Goal: Task Accomplishment & Management: Use online tool/utility

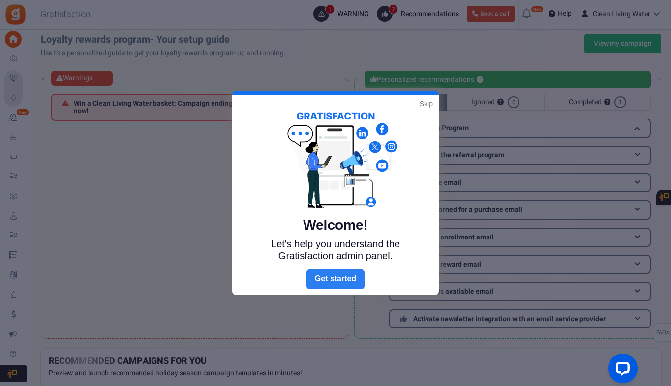
click at [341, 275] on link "Next" at bounding box center [335, 280] width 58 height 20
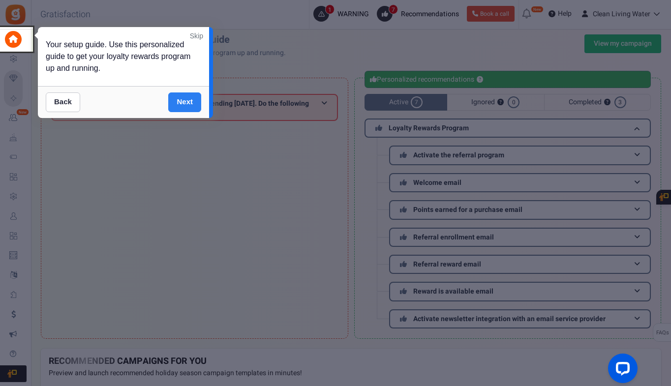
click at [187, 100] on link "Next" at bounding box center [184, 102] width 33 height 20
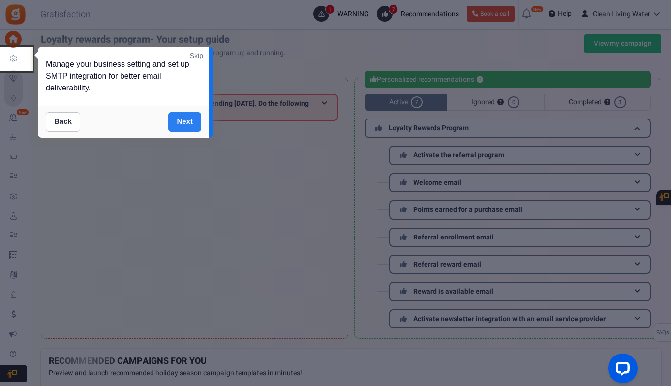
click at [182, 124] on link "Next" at bounding box center [184, 122] width 33 height 20
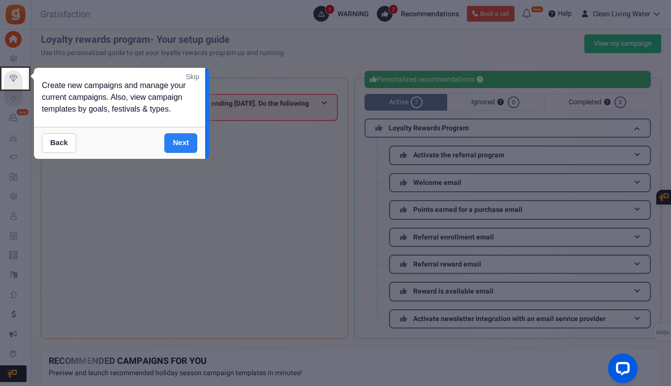
click at [183, 140] on link "Next" at bounding box center [180, 143] width 33 height 20
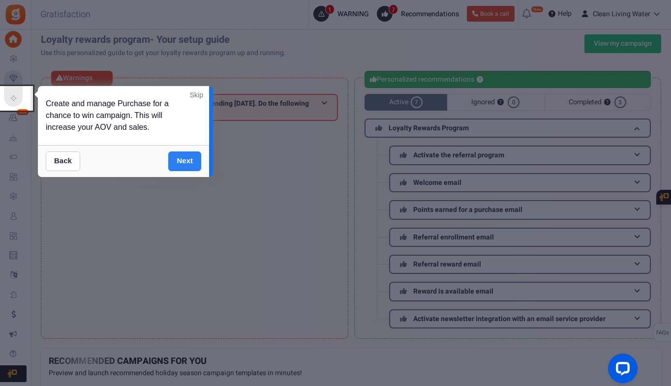
click at [190, 167] on link "Next" at bounding box center [184, 161] width 33 height 20
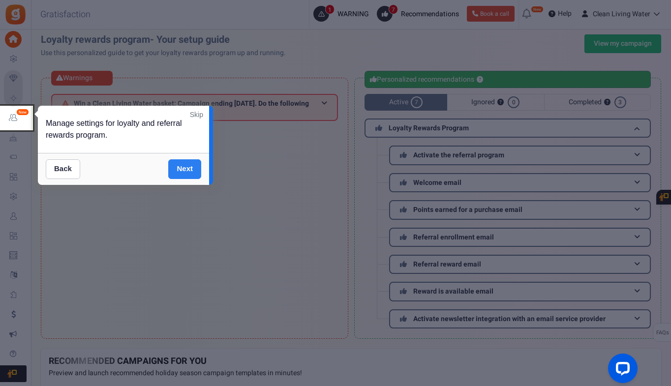
click at [190, 167] on link "Next" at bounding box center [184, 169] width 33 height 20
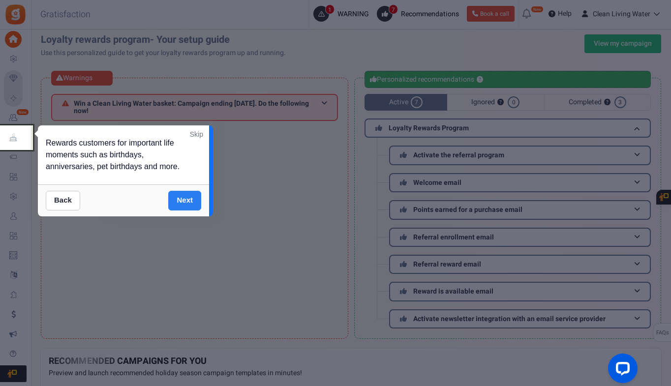
drag, startPoint x: 411, startPoint y: 103, endPoint x: 194, endPoint y: 196, distance: 236.6
click at [194, 196] on link "Next" at bounding box center [184, 201] width 33 height 20
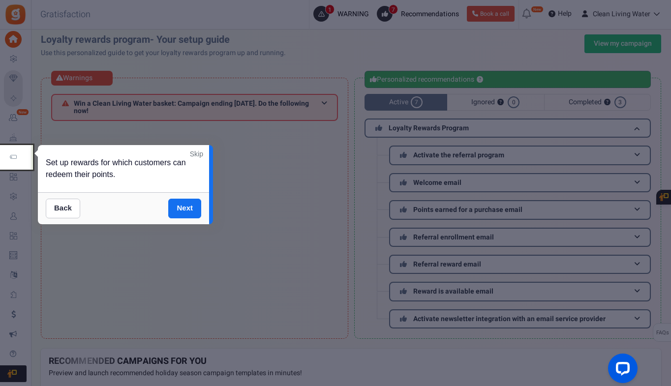
click at [195, 154] on link "Skip" at bounding box center [196, 154] width 13 height 10
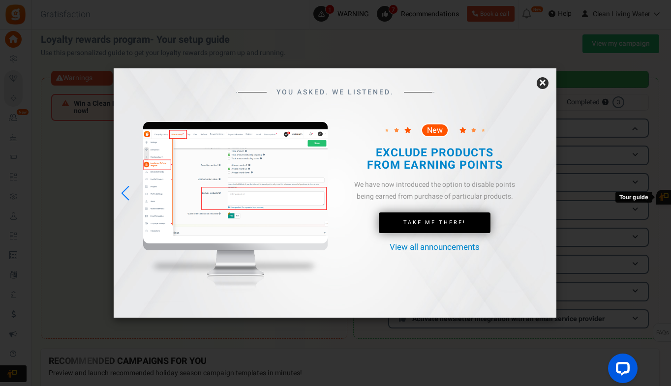
click at [544, 82] on link "×" at bounding box center [543, 83] width 12 height 12
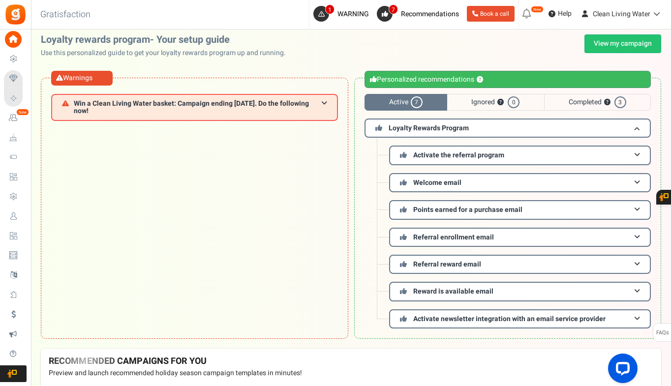
click at [428, 97] on span "Active 7" at bounding box center [405, 102] width 83 height 17
click at [411, 102] on span "Active 7" at bounding box center [405, 102] width 83 height 17
click at [181, 105] on span "Win a Clean Living Water basket: Campaign ending [DATE]. Do the following now!" at bounding box center [197, 107] width 247 height 15
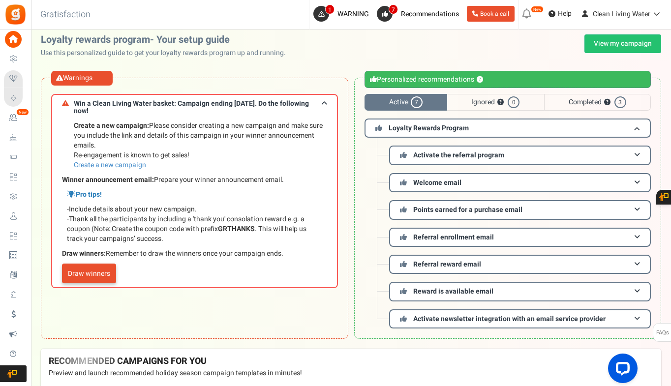
click at [77, 266] on link "Draw winners" at bounding box center [89, 274] width 54 height 20
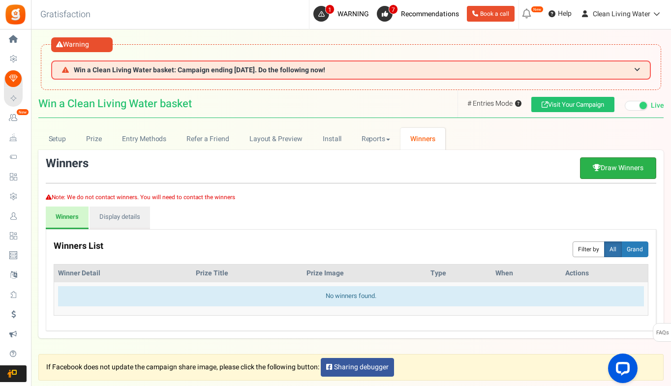
click at [609, 172] on link "Draw Winners" at bounding box center [618, 168] width 76 height 22
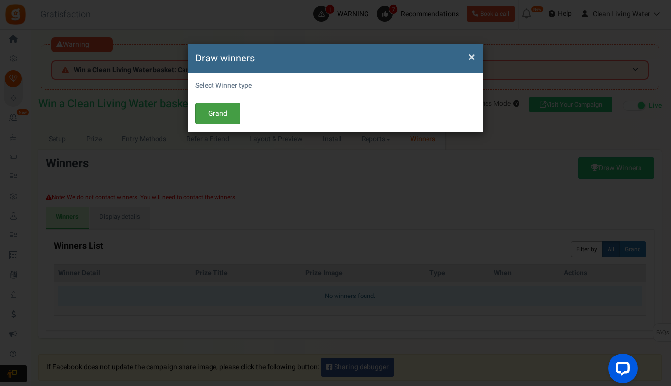
click at [221, 111] on button "Grand" at bounding box center [217, 114] width 45 height 22
select select "all"
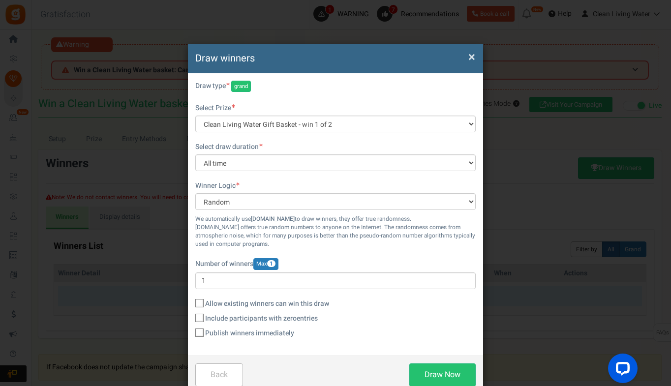
scroll to position [23, 0]
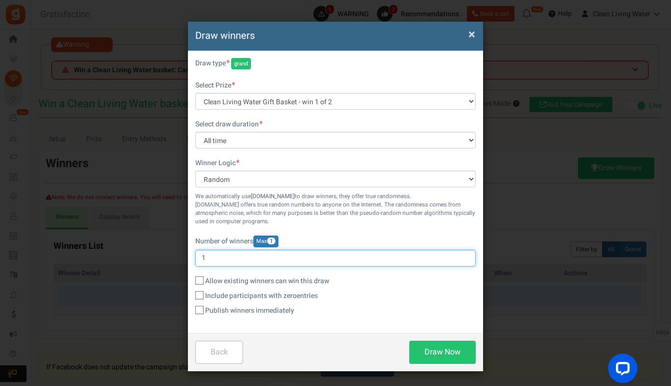
drag, startPoint x: 211, startPoint y: 250, endPoint x: 188, endPoint y: 249, distance: 23.2
click at [188, 249] on div "Select Winner type Warning! No prize found, Please add more prizes before do dr…" at bounding box center [335, 192] width 295 height 282
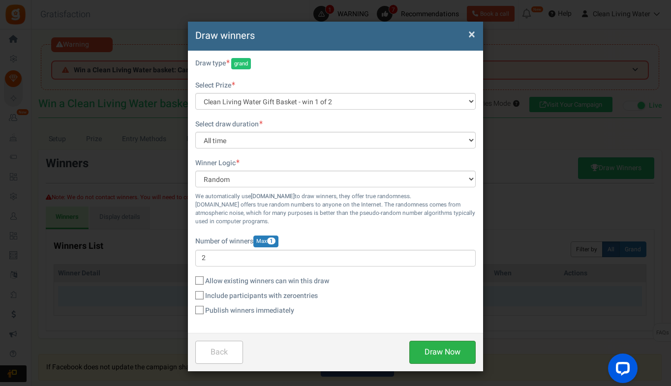
click at [435, 360] on button "Draw Now" at bounding box center [442, 352] width 66 height 23
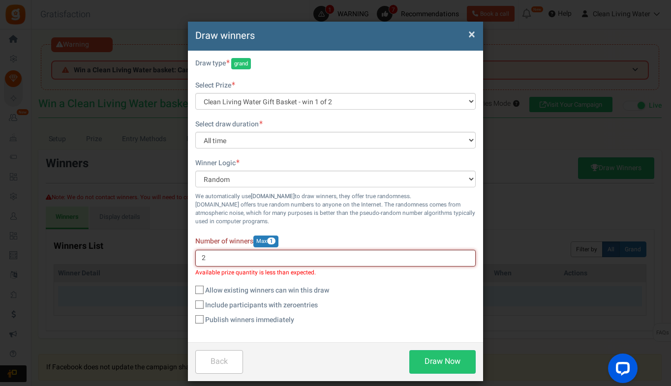
drag, startPoint x: 222, startPoint y: 257, endPoint x: 164, endPoint y: 252, distance: 57.8
click at [164, 252] on div "× Draw winners Select Winner type Warning! No prize found, Please add more priz…" at bounding box center [335, 193] width 671 height 386
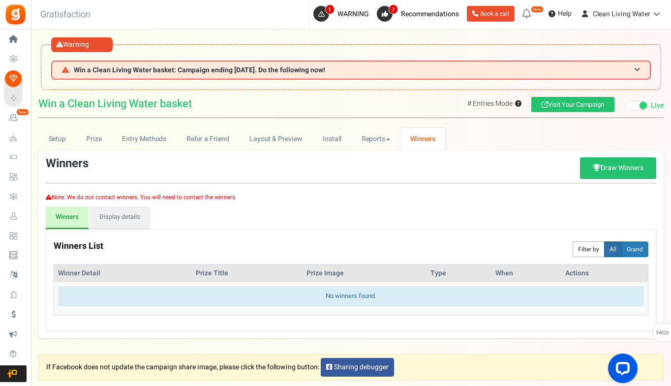
scroll to position [49, 0]
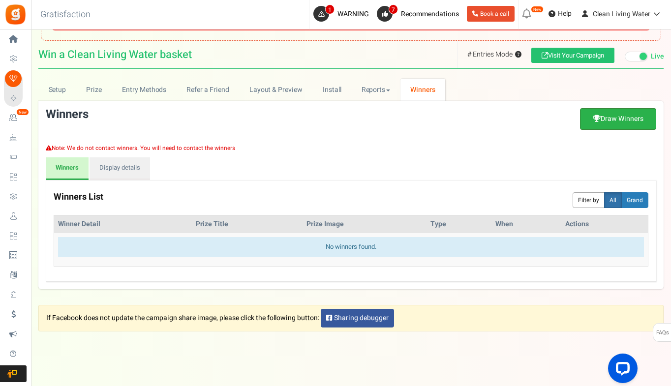
click at [612, 115] on link "Draw Winners" at bounding box center [618, 119] width 76 height 22
type input "1"
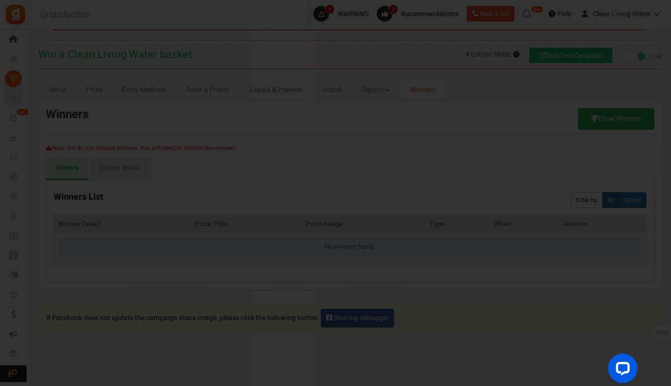
scroll to position [0, 0]
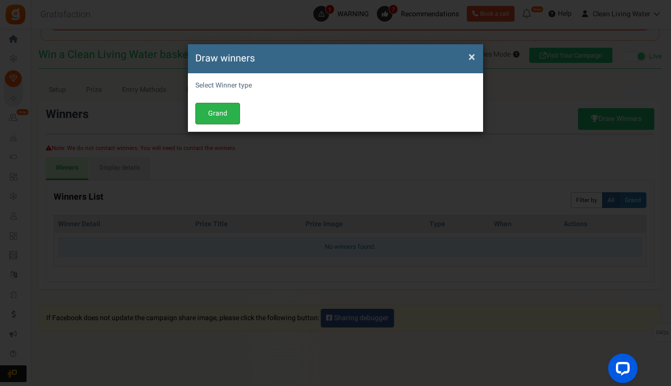
click at [200, 106] on button "Grand" at bounding box center [217, 114] width 45 height 22
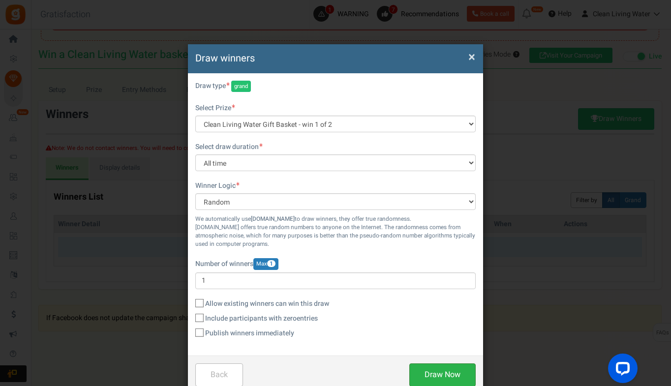
click at [431, 371] on button "Draw Now" at bounding box center [442, 374] width 66 height 23
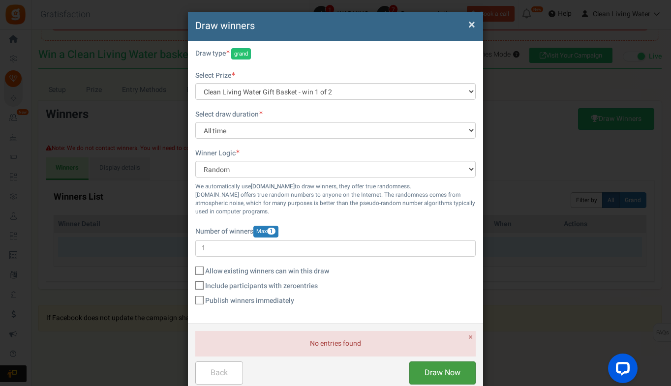
scroll to position [49, 0]
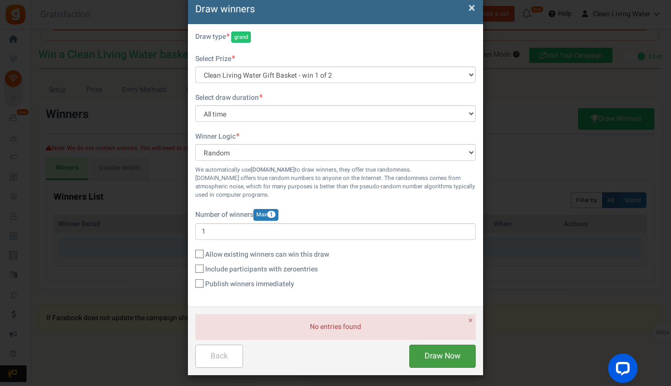
click at [449, 349] on button "Draw Now" at bounding box center [442, 356] width 66 height 23
click at [474, 6] on span "×" at bounding box center [471, 8] width 7 height 19
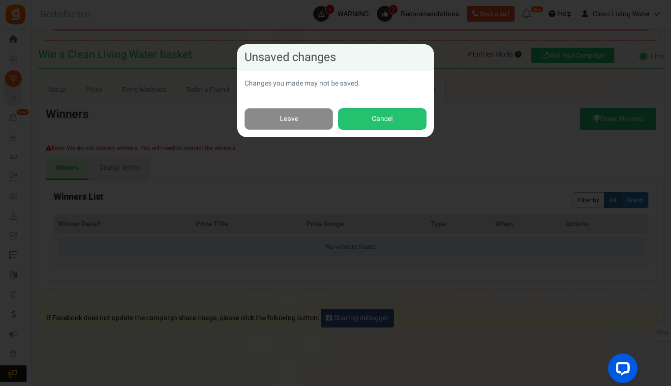
click at [290, 121] on link "Leave" at bounding box center [288, 119] width 89 height 22
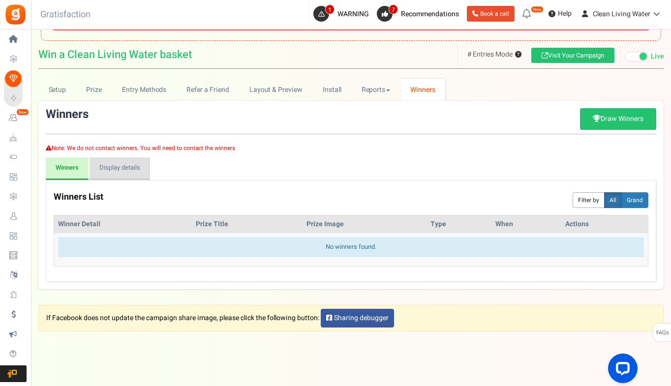
click at [111, 167] on link "Display details" at bounding box center [120, 168] width 60 height 23
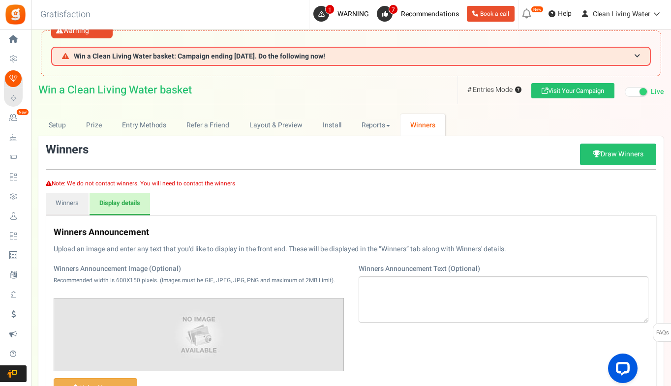
scroll to position [0, 0]
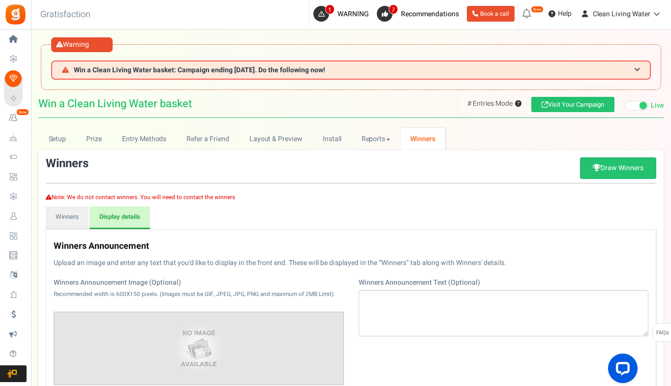
drag, startPoint x: 417, startPoint y: 74, endPoint x: 324, endPoint y: 117, distance: 101.9
click at [324, 117] on h1 "Win a Clean Living Water basket # Points Mode ? # Entries Mode ? Visit Your Cam…" at bounding box center [350, 104] width 625 height 28
click at [593, 105] on link "Visit Your Campaign" at bounding box center [572, 104] width 83 height 15
click at [623, 162] on link "Draw Winners" at bounding box center [618, 168] width 76 height 22
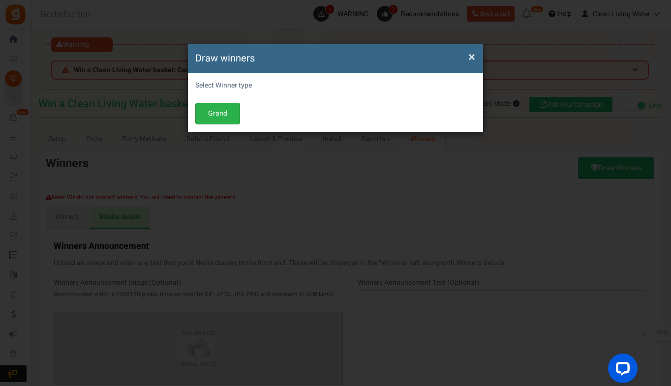
click at [224, 112] on button "Grand" at bounding box center [217, 114] width 45 height 22
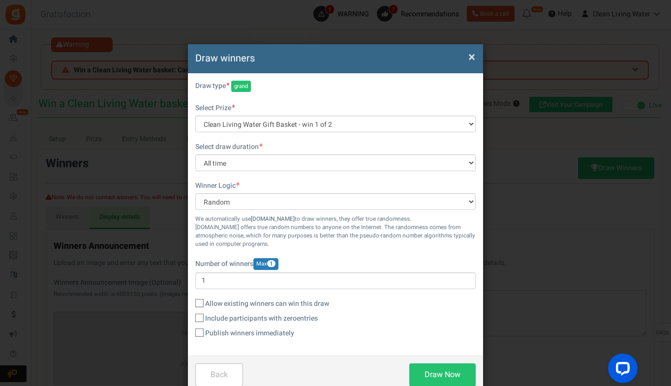
click at [228, 271] on div "Number of winners Max 1 1" at bounding box center [335, 273] width 280 height 31
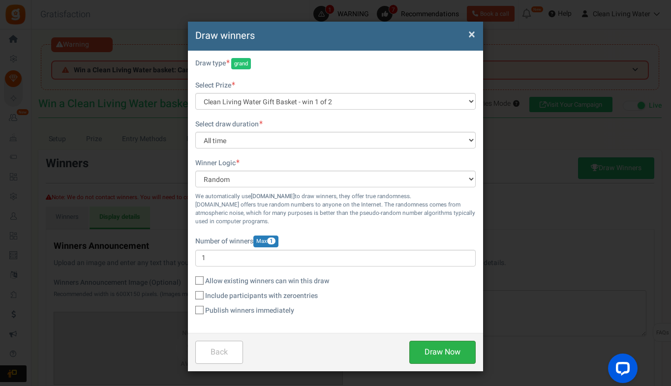
click at [458, 352] on button "Draw Now" at bounding box center [442, 352] width 66 height 23
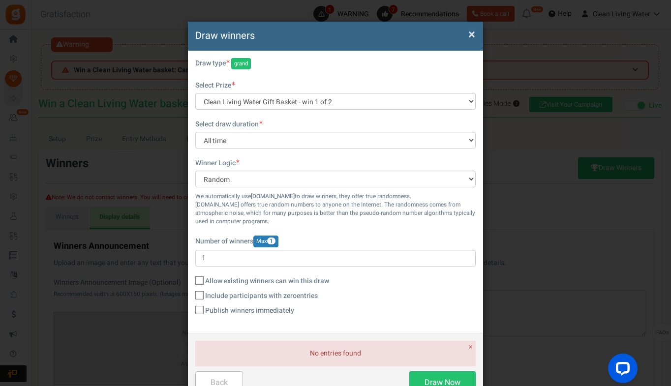
click at [469, 29] on span "×" at bounding box center [471, 34] width 7 height 19
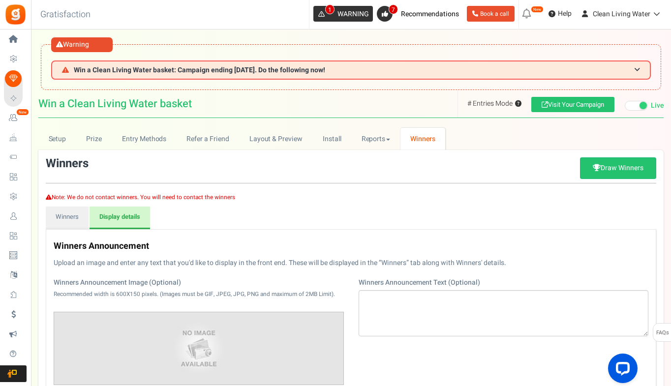
click at [321, 19] on span "1" at bounding box center [321, 14] width 16 height 16
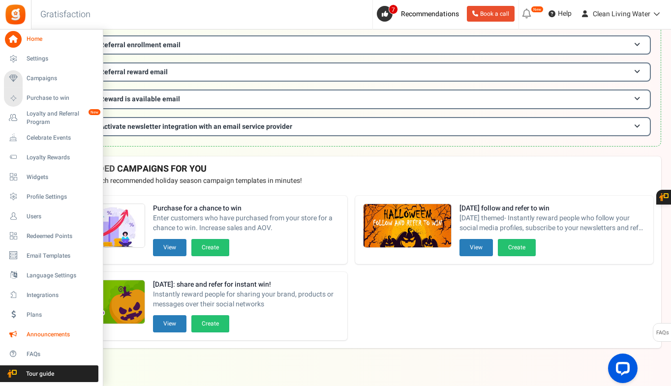
scroll to position [211, 0]
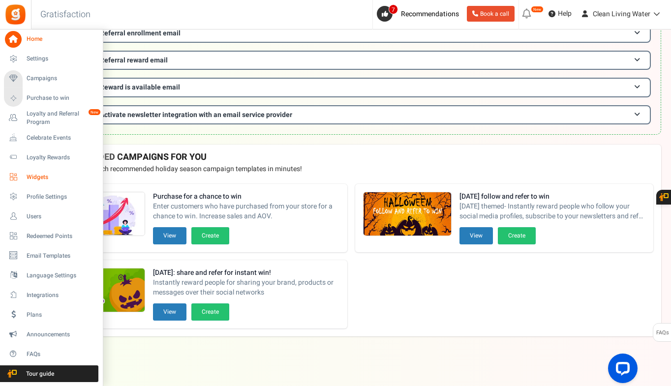
click at [59, 179] on span "Widgets" at bounding box center [61, 177] width 69 height 8
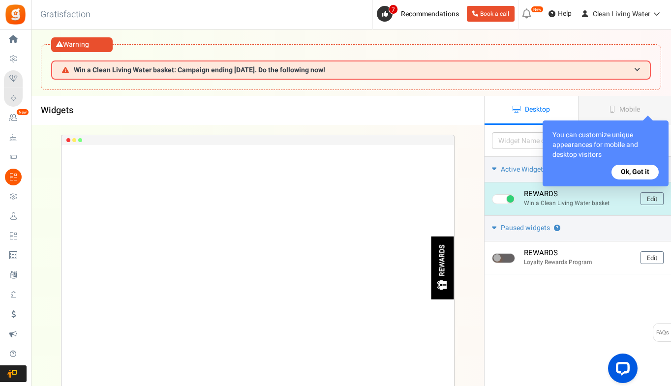
click at [558, 198] on div "REWARDS Win a Clean Living Water basket" at bounding box center [578, 199] width 109 height 18
click at [656, 198] on link "Edit" at bounding box center [651, 198] width 23 height 13
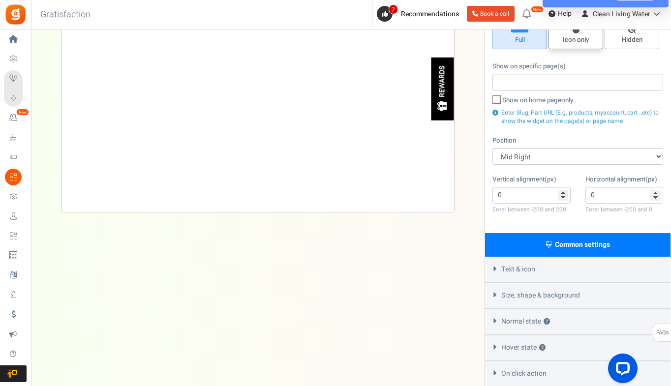
scroll to position [197, 0]
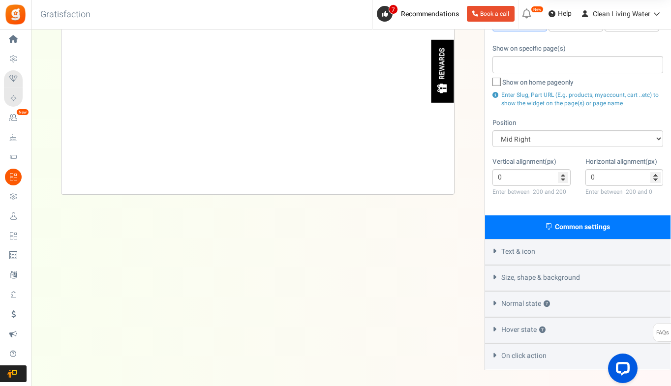
click at [578, 209] on div "Appearance - Desktop ? Full Icon only Hidden Show on specific page(s) Show on h…" at bounding box center [577, 88] width 185 height 253
click at [577, 208] on div "Appearance - Desktop ? Full Icon only Hidden Show on specific page(s) Show on h…" at bounding box center [577, 88] width 185 height 253
